Goal: Use online tool/utility

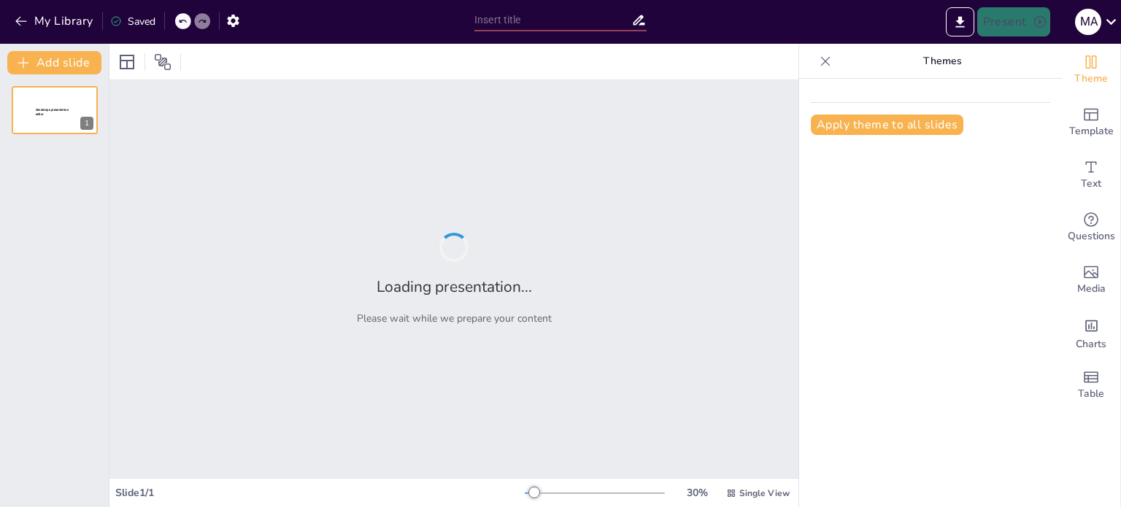
type input "Imported Market Intelligence.pptx"
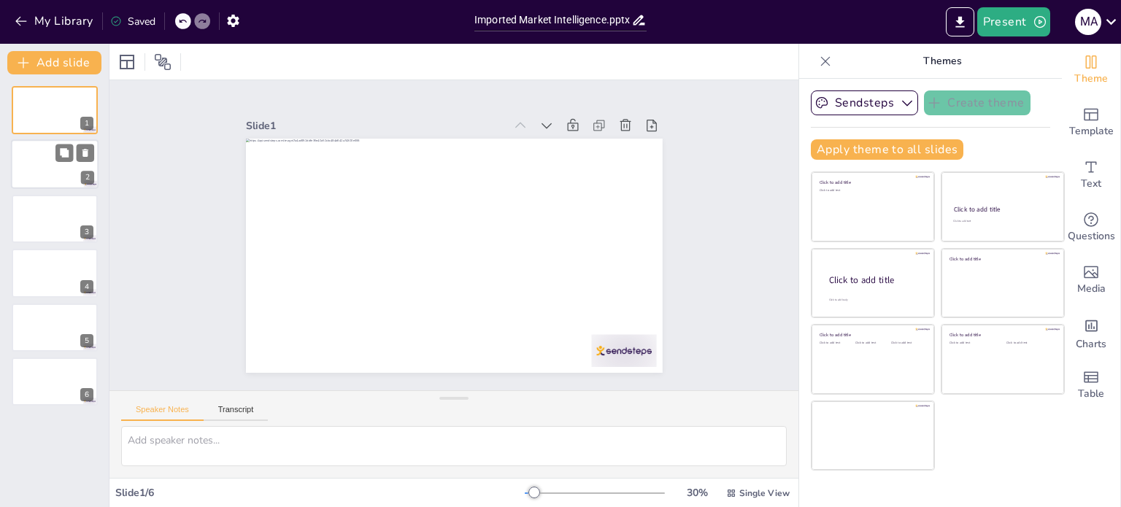
click at [47, 152] on div at bounding box center [55, 165] width 88 height 50
click at [45, 201] on div at bounding box center [55, 219] width 88 height 50
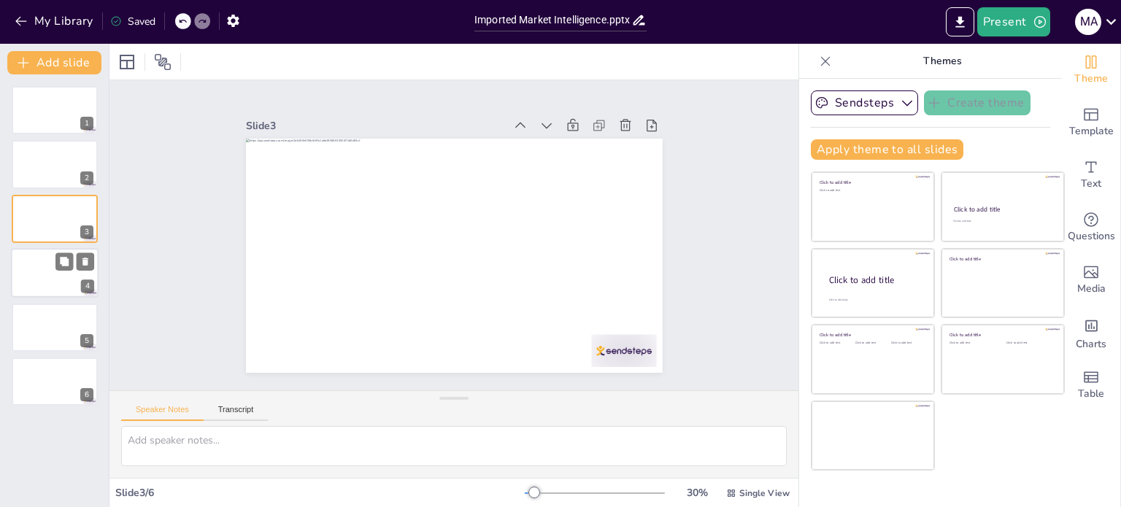
click at [38, 261] on div at bounding box center [55, 273] width 88 height 50
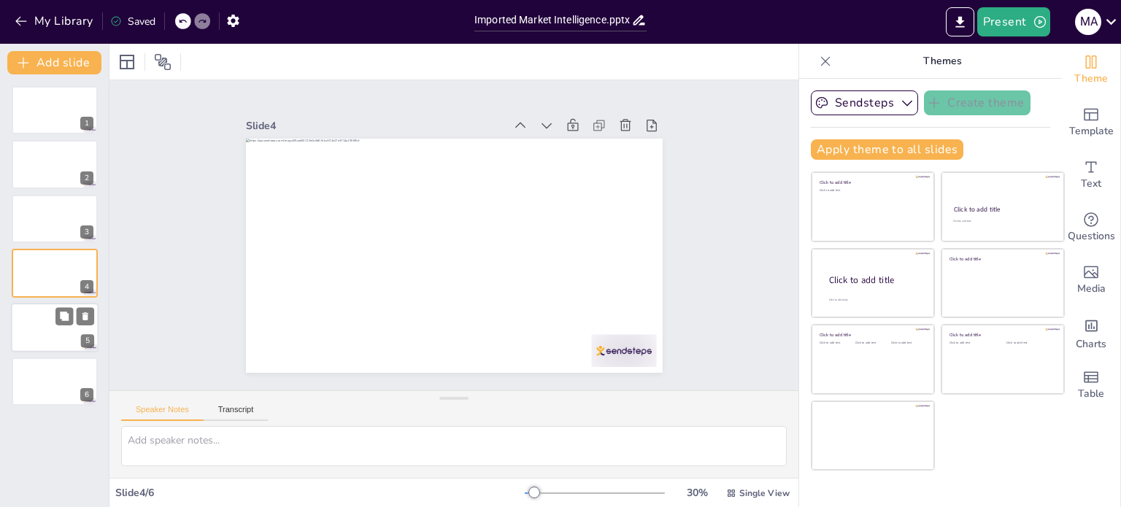
click at [25, 328] on div at bounding box center [55, 328] width 88 height 50
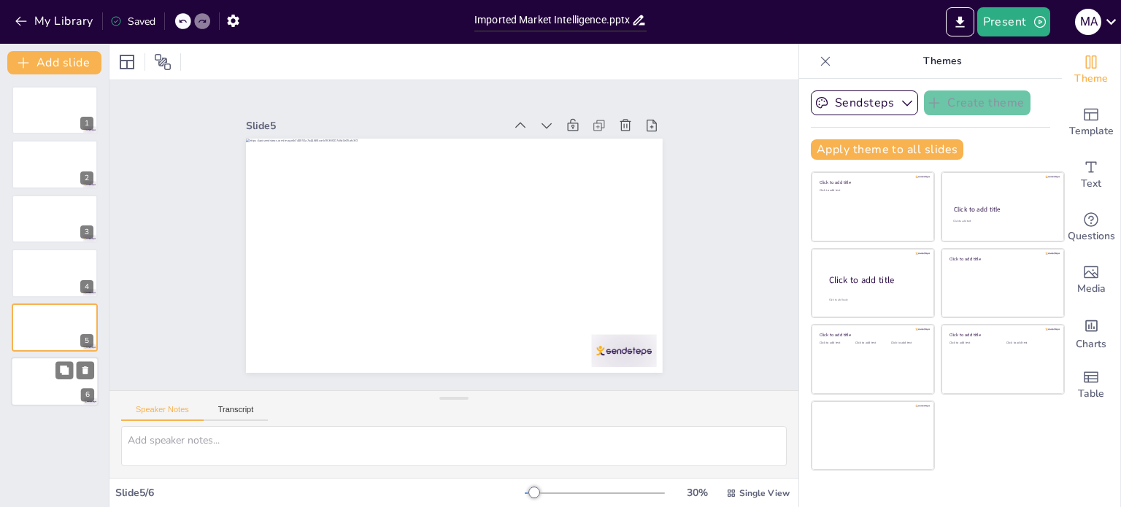
click at [35, 369] on div at bounding box center [55, 382] width 88 height 50
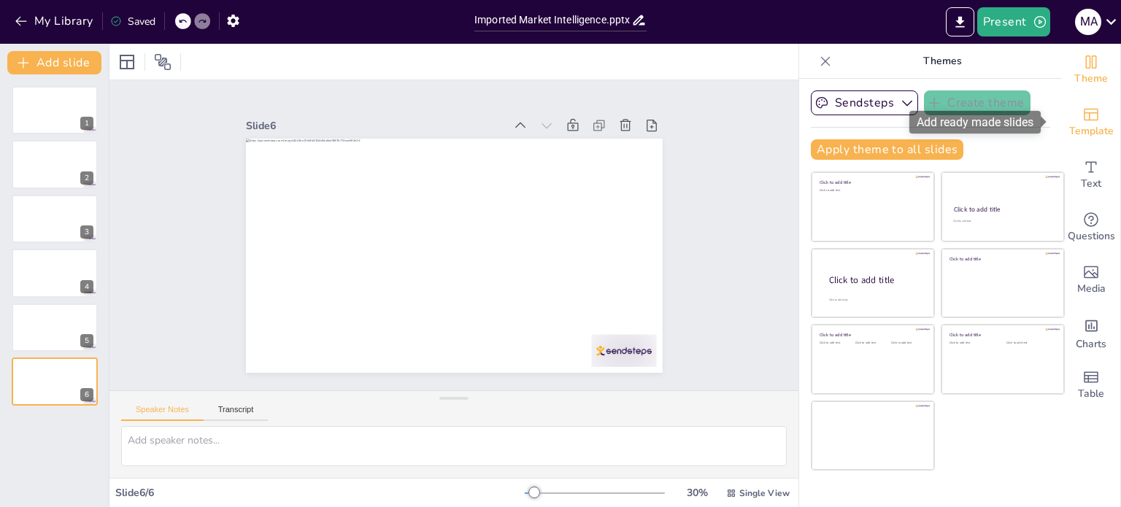
click at [1093, 123] on span "Template" at bounding box center [1091, 131] width 45 height 16
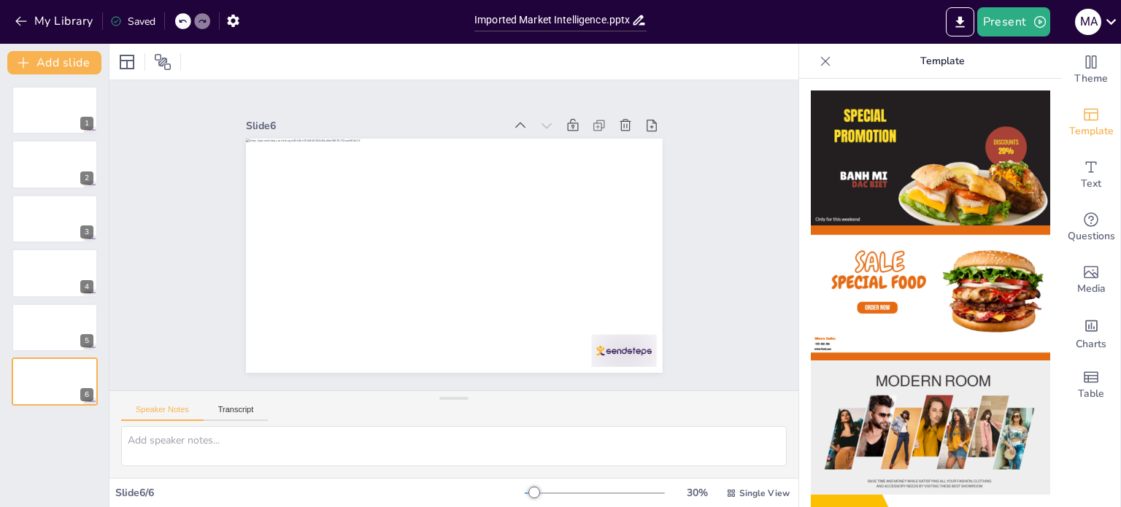
drag, startPoint x: 1042, startPoint y: 174, endPoint x: 1049, endPoint y: 223, distance: 49.4
click at [1049, 223] on div at bounding box center [930, 293] width 263 height 428
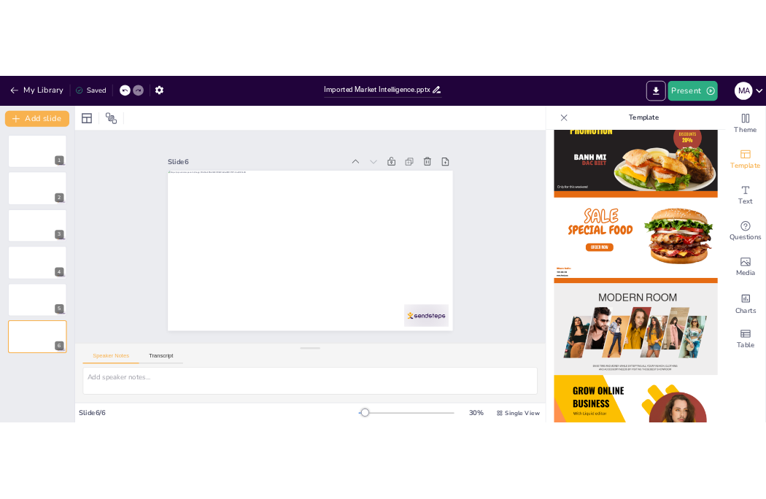
scroll to position [34, 0]
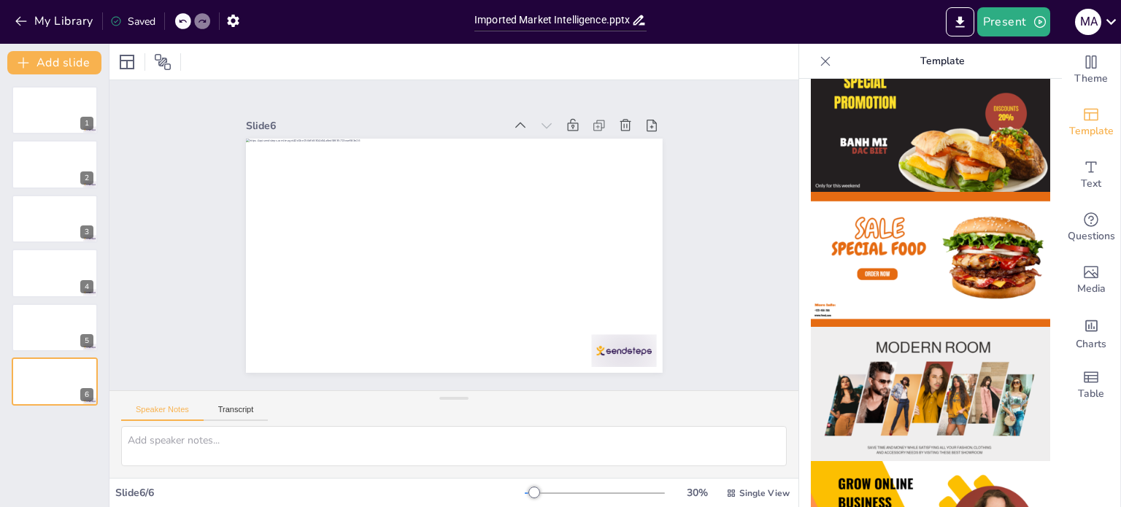
click at [975, 253] on img at bounding box center [930, 259] width 239 height 135
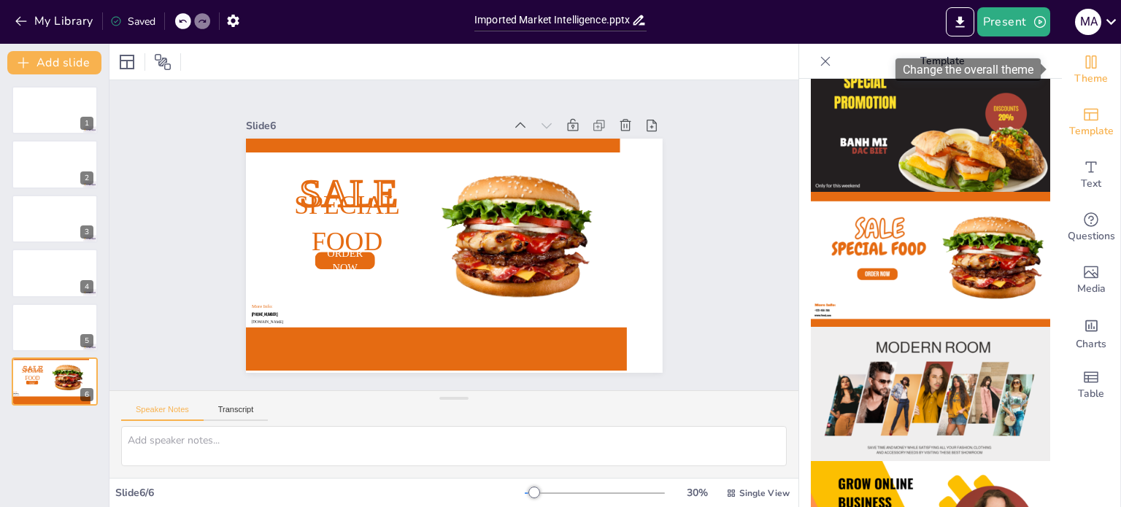
click at [1087, 61] on icon "Change the overall theme" at bounding box center [1091, 62] width 18 height 18
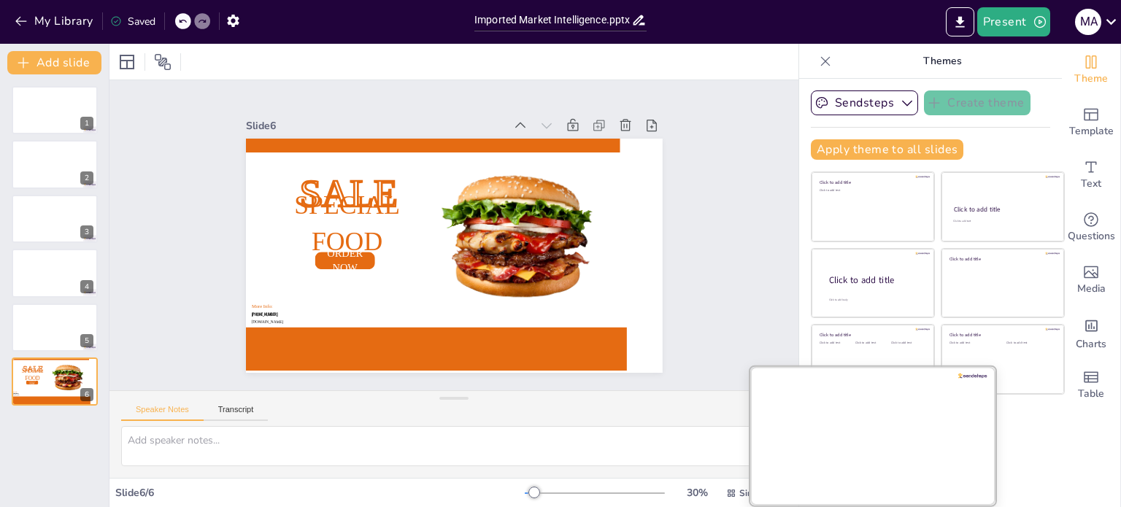
click at [876, 434] on div at bounding box center [872, 435] width 245 height 138
